Goal: Find specific page/section: Find specific page/section

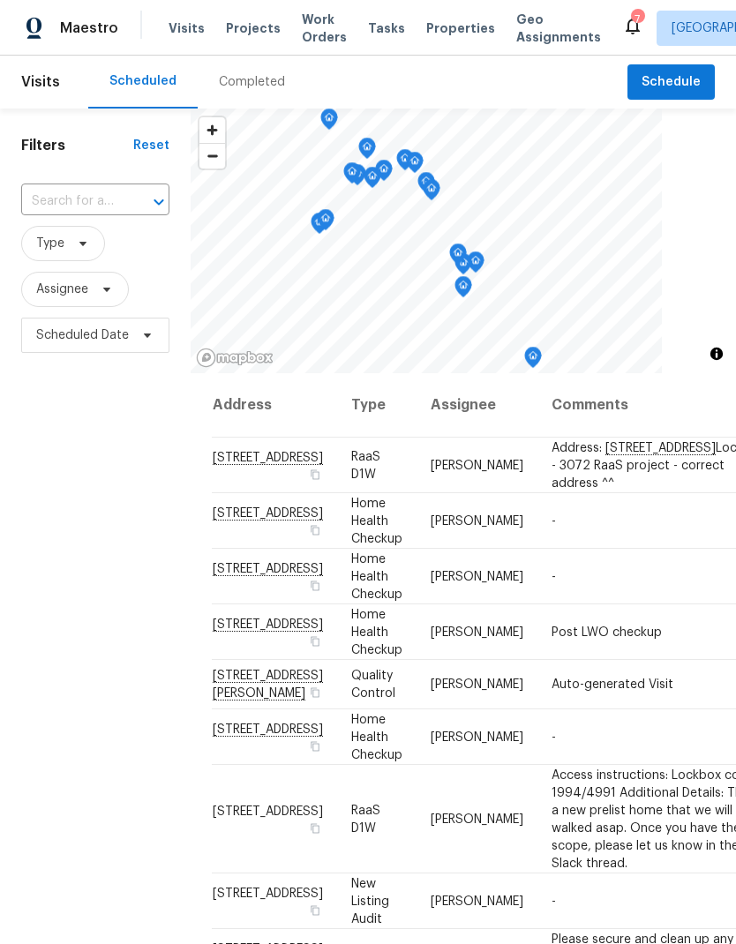
click at [258, 79] on div "Completed" at bounding box center [252, 82] width 66 height 18
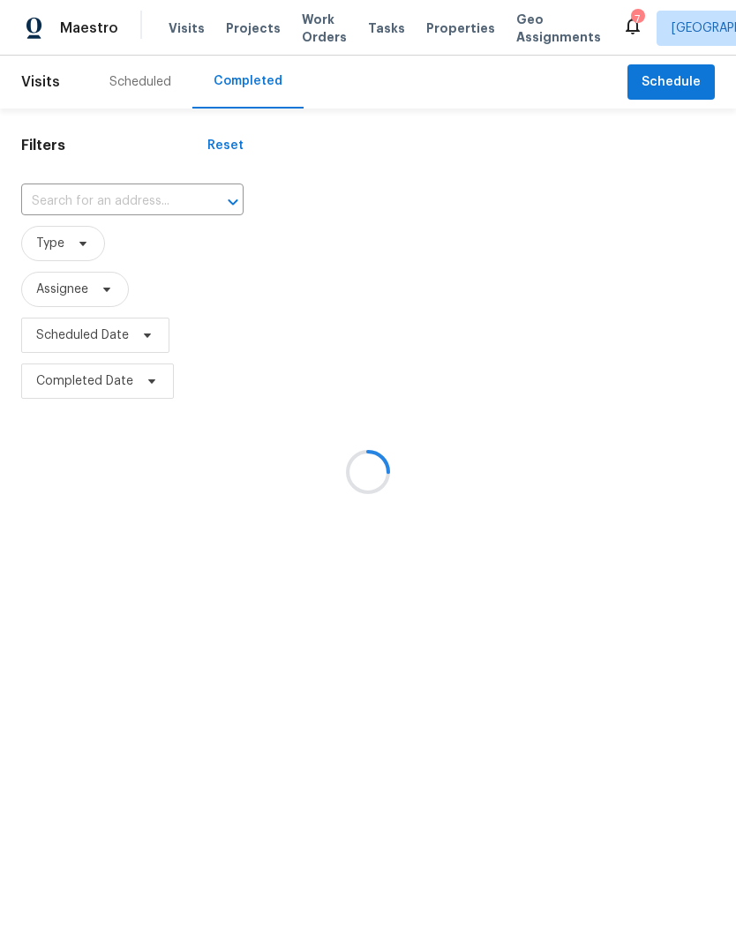
click at [127, 201] on div at bounding box center [368, 472] width 736 height 944
click at [113, 197] on div at bounding box center [368, 472] width 736 height 944
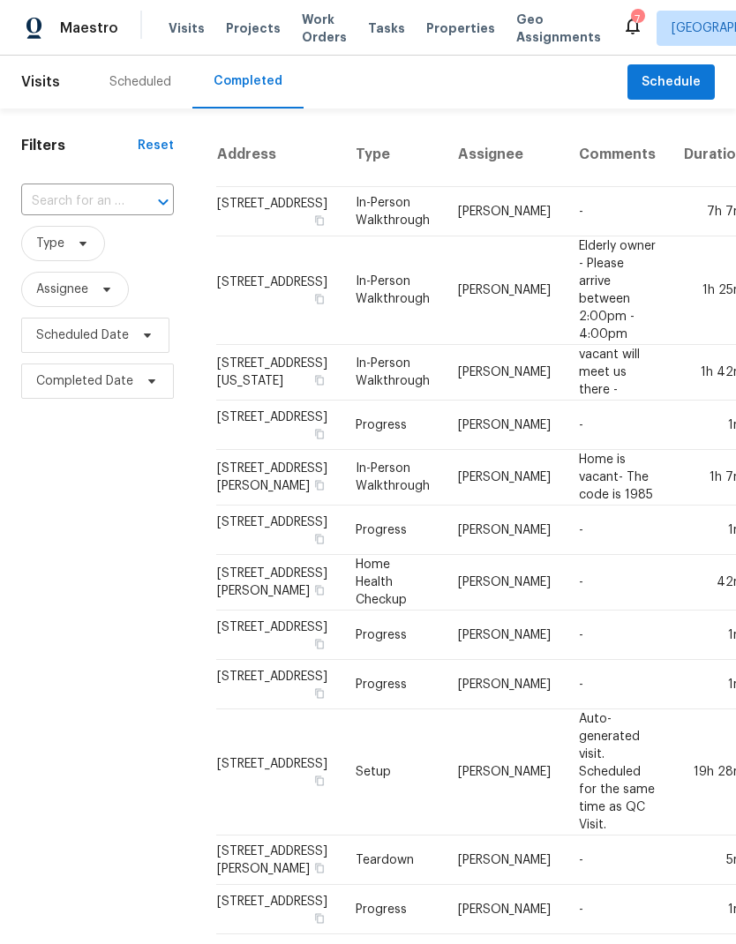
click at [105, 200] on input "text" at bounding box center [72, 201] width 103 height 27
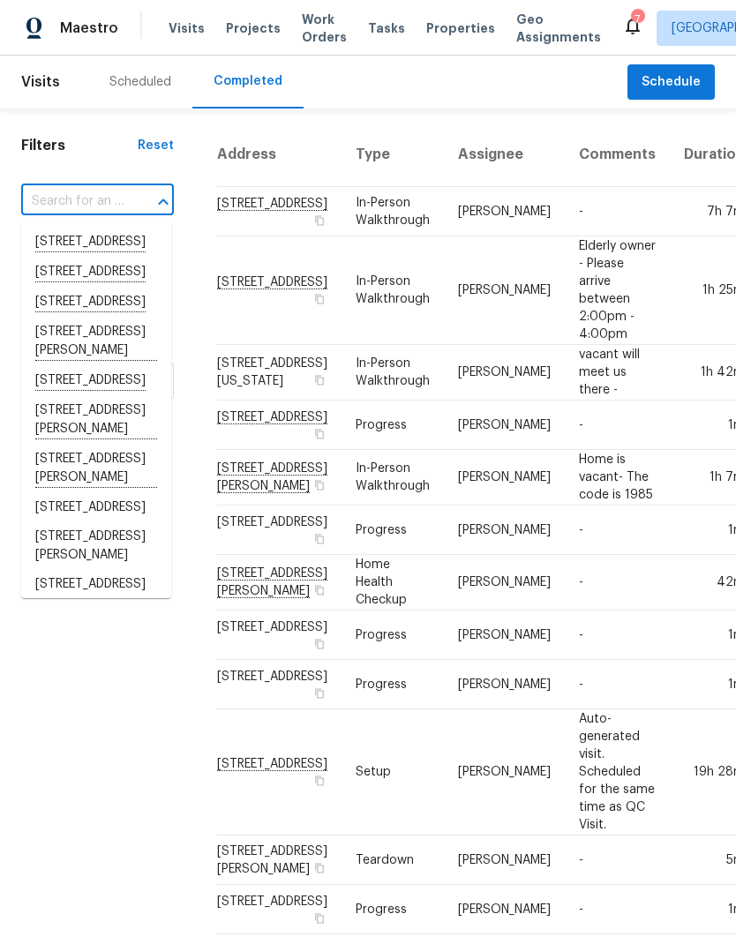
click at [86, 203] on input "text" at bounding box center [72, 201] width 103 height 27
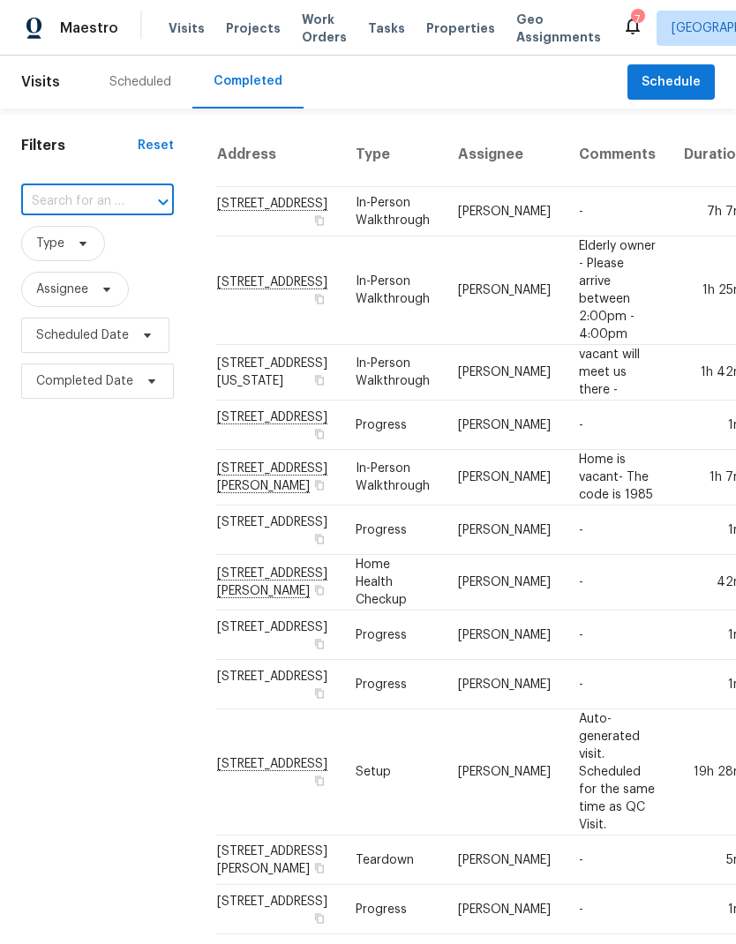
paste input "235 Road 5253, Cleveland, TX 77327"
type input "235 Road 5253, Cleveland, TX 77327"
click at [109, 255] on li "235 Road 5253, Cleveland, TX 77327" at bounding box center [96, 242] width 150 height 29
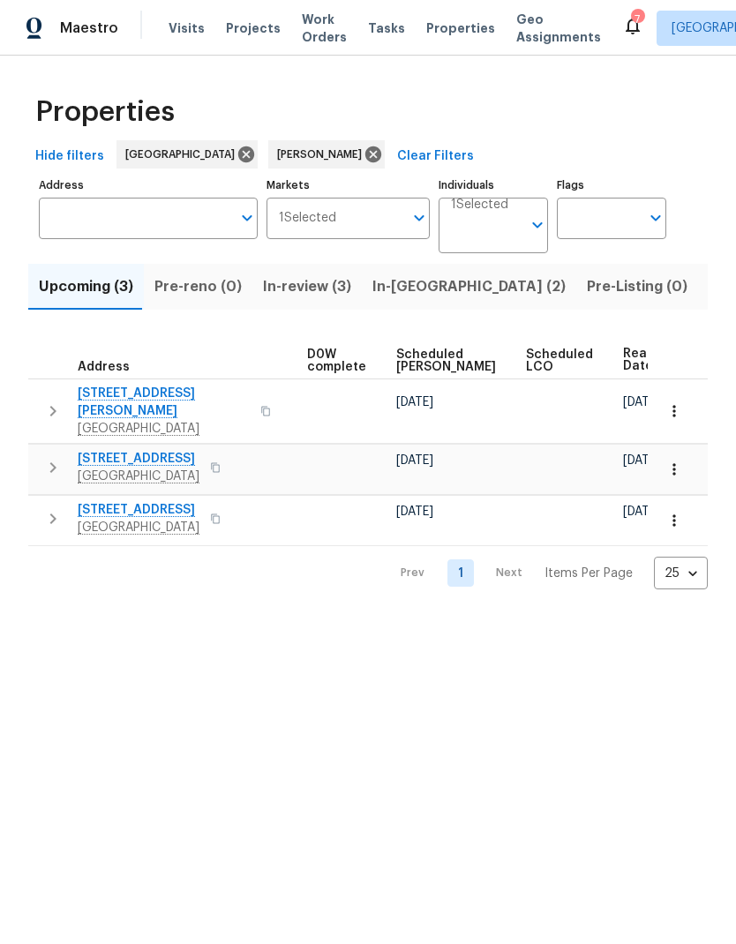
scroll to position [0, 463]
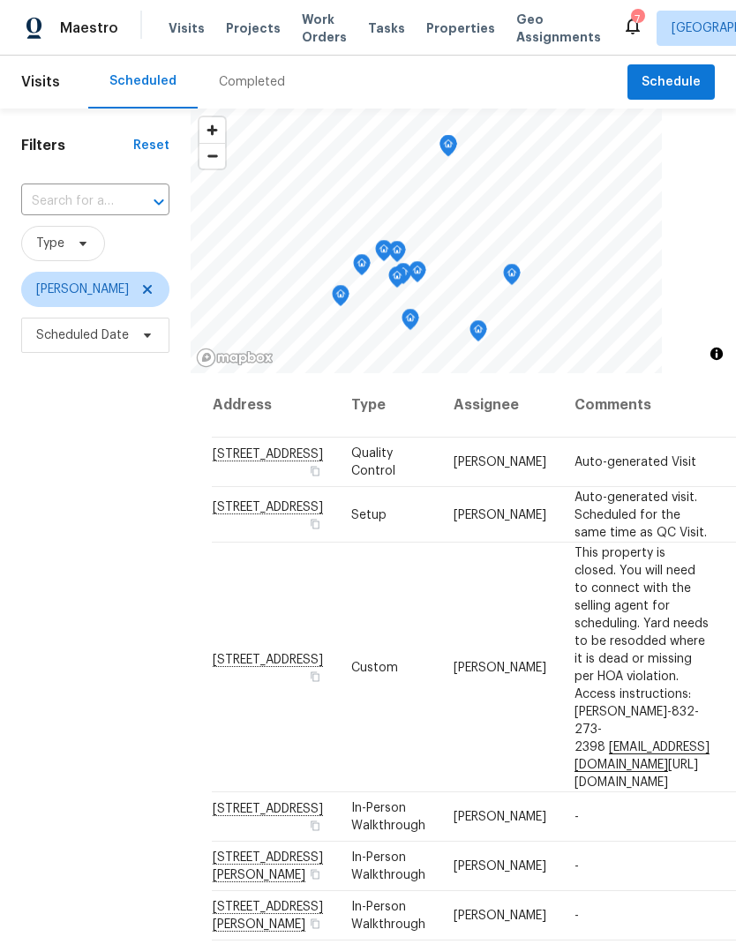
click at [257, 85] on div "Completed" at bounding box center [252, 82] width 66 height 18
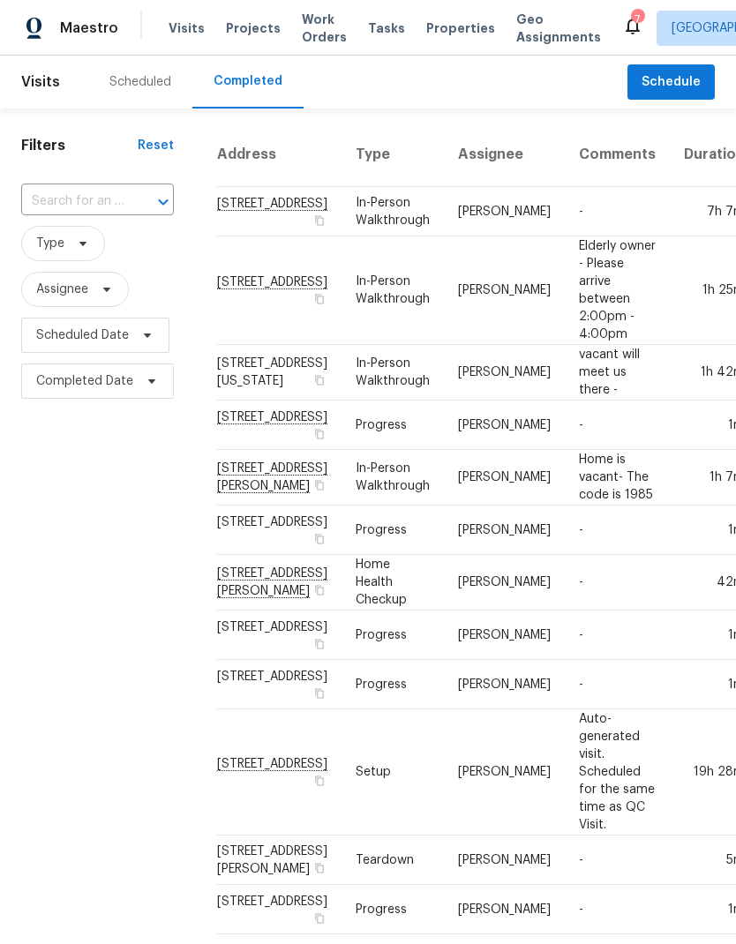
click at [117, 191] on input "text" at bounding box center [72, 201] width 103 height 27
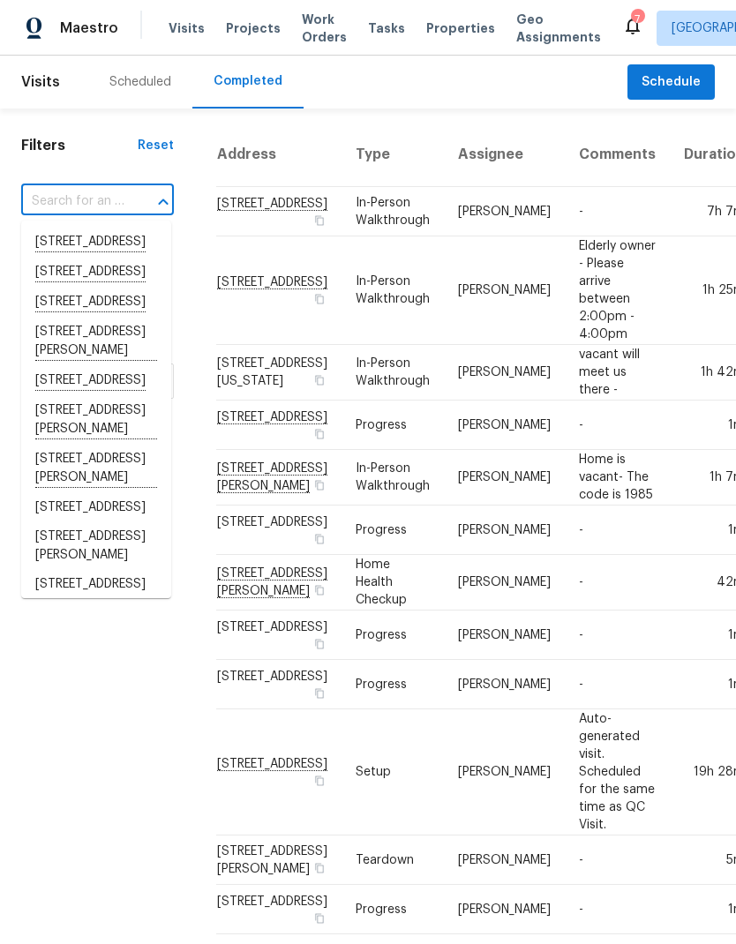
click at [88, 191] on input "text" at bounding box center [72, 201] width 103 height 27
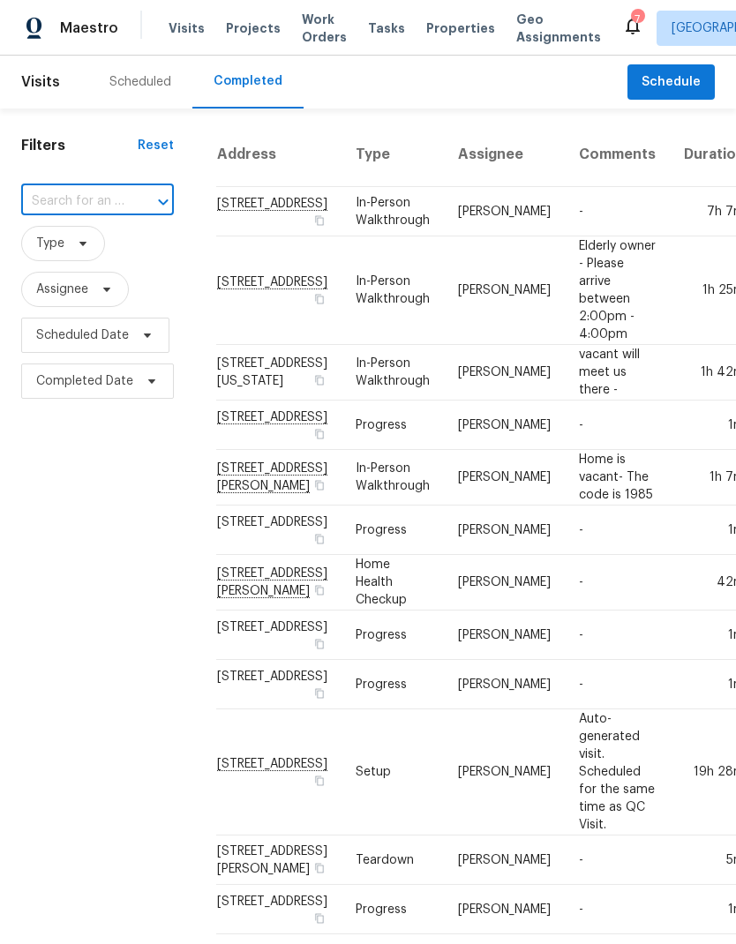
paste input "[STREET_ADDRESS][PERSON_NAME]"
type input "[STREET_ADDRESS][PERSON_NAME]"
click at [116, 234] on li "[STREET_ADDRESS][PERSON_NAME]" at bounding box center [96, 252] width 150 height 48
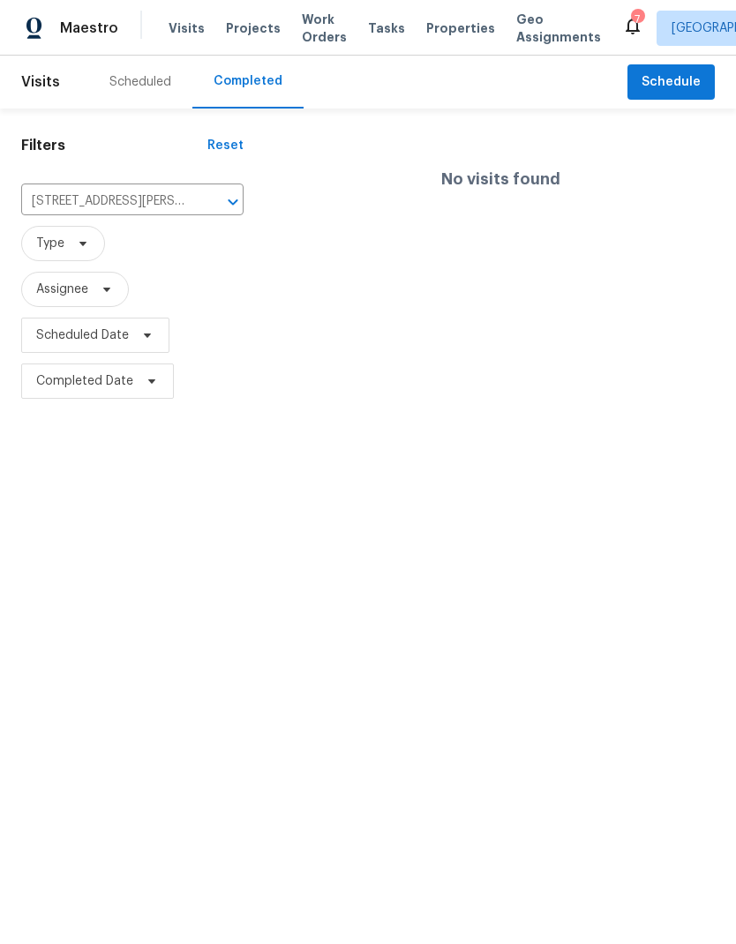
click at [160, 86] on div "Scheduled" at bounding box center [140, 82] width 62 height 18
